Goal: Information Seeking & Learning: Learn about a topic

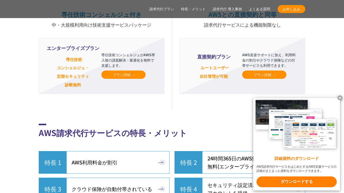
scroll to position [1247, 0]
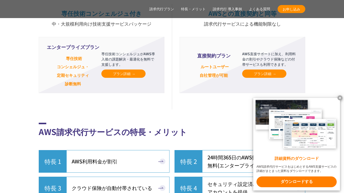
click at [137, 78] on link "プラン詳細" at bounding box center [123, 74] width 44 height 8
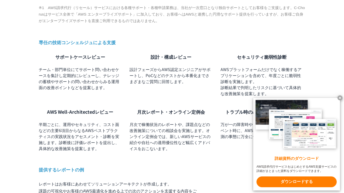
scroll to position [346, 0]
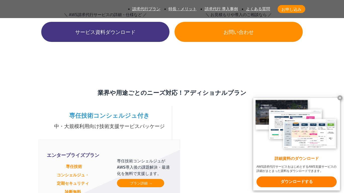
scroll to position [1347, 0]
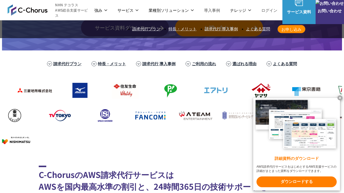
scroll to position [0, 0]
